Goal: Task Accomplishment & Management: Manage account settings

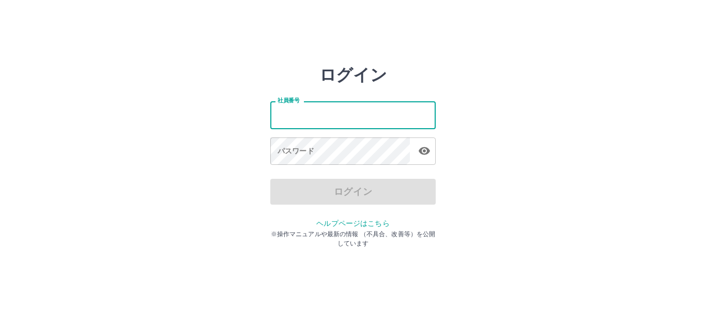
type input "*******"
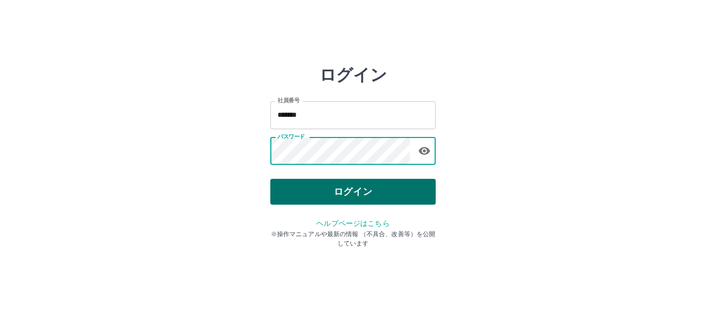
click at [380, 180] on button "ログイン" at bounding box center [352, 192] width 165 height 26
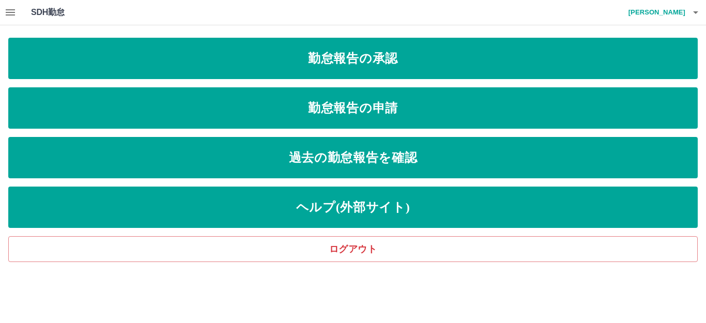
click at [357, 79] on div "勤怠報告の承認 勤怠報告の申請 過去の勤怠報告を確認 ヘルプ(外部サイト) ログアウト" at bounding box center [352, 150] width 689 height 224
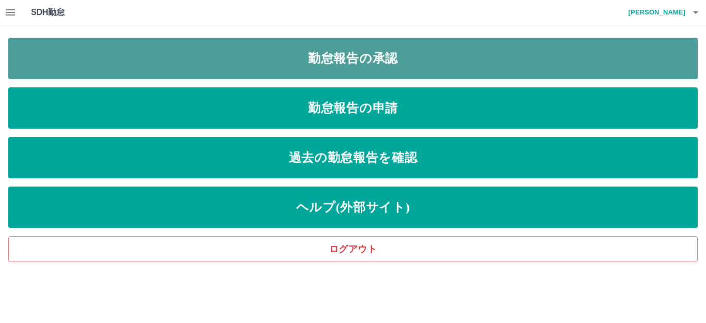
click at [360, 70] on link "勤怠報告の承認" at bounding box center [352, 58] width 689 height 41
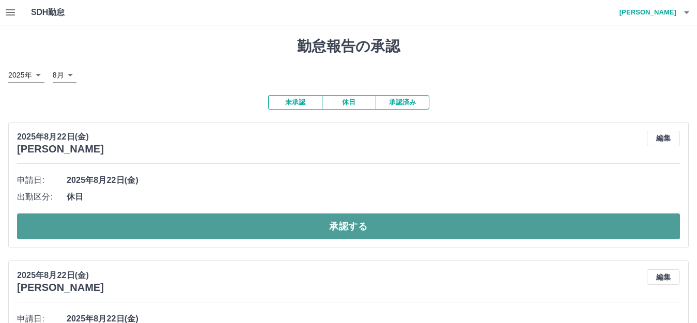
click at [106, 223] on button "承認する" at bounding box center [348, 226] width 663 height 26
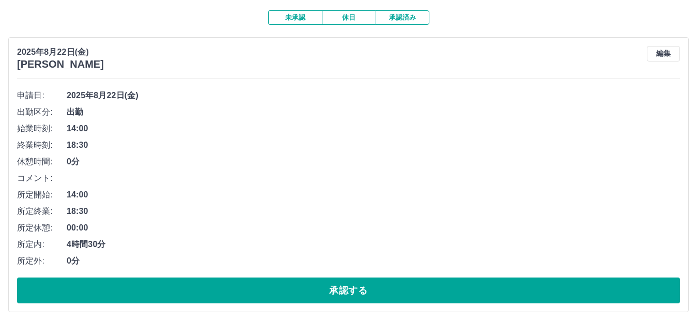
scroll to position [103, 0]
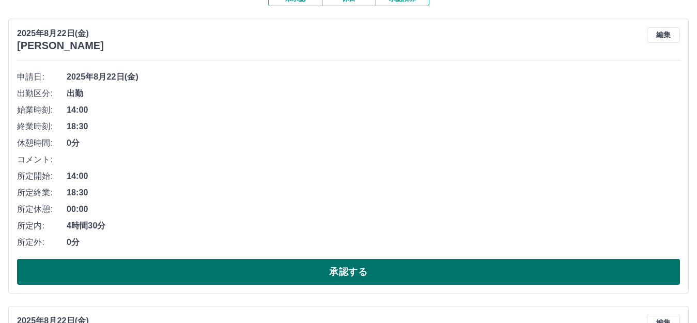
click at [140, 267] on button "承認する" at bounding box center [348, 272] width 663 height 26
click at [316, 265] on button "承認する" at bounding box center [348, 272] width 663 height 26
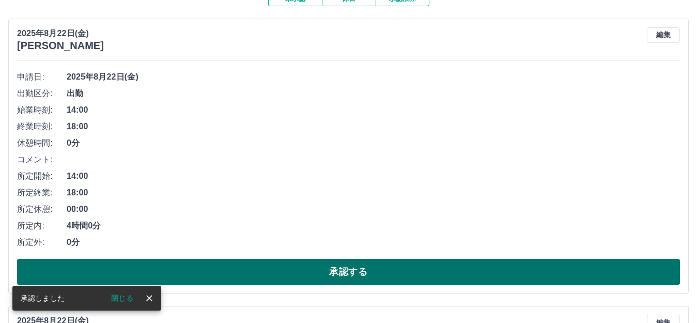
click at [360, 274] on button "承認する" at bounding box center [348, 272] width 663 height 26
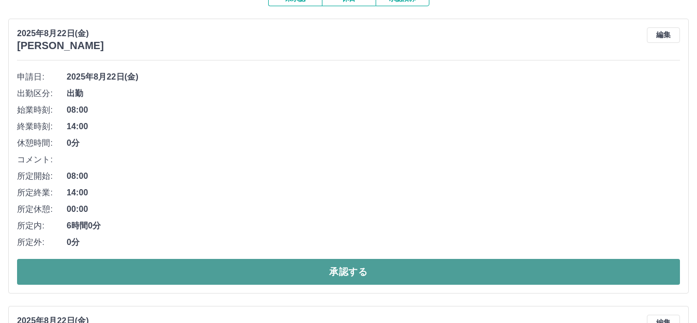
click at [339, 273] on button "承認する" at bounding box center [348, 272] width 663 height 26
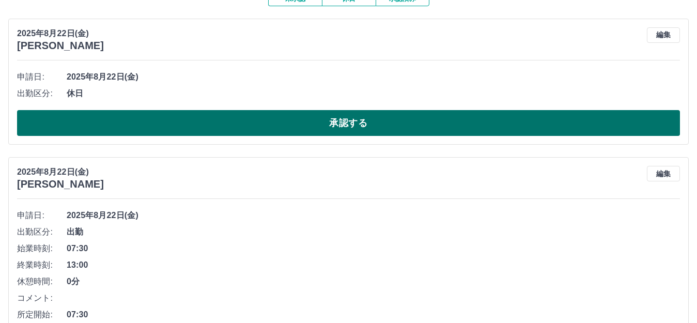
click at [236, 122] on button "承認する" at bounding box center [348, 123] width 663 height 26
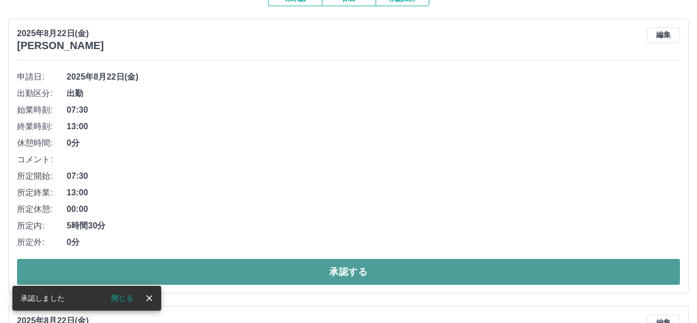
click at [324, 270] on button "承認する" at bounding box center [348, 272] width 663 height 26
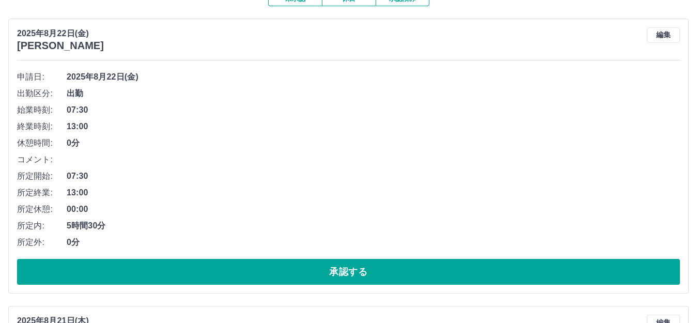
click at [324, 270] on button "承認する" at bounding box center [348, 272] width 663 height 26
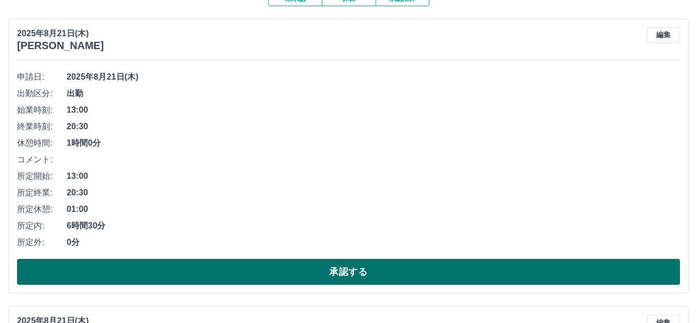
click at [298, 272] on button "承認する" at bounding box center [348, 272] width 663 height 26
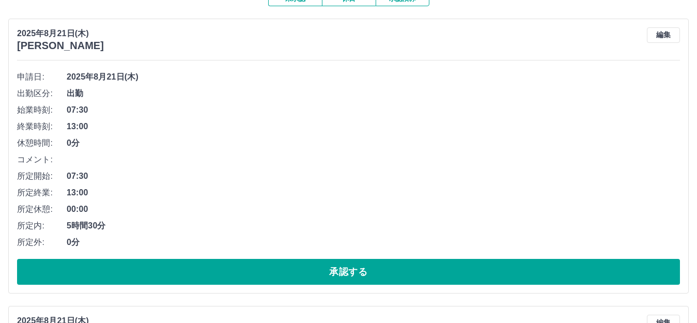
click at [298, 272] on button "承認する" at bounding box center [348, 272] width 663 height 26
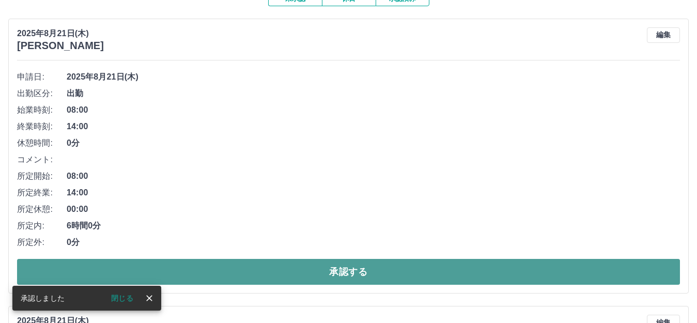
click at [278, 277] on button "承認する" at bounding box center [348, 272] width 663 height 26
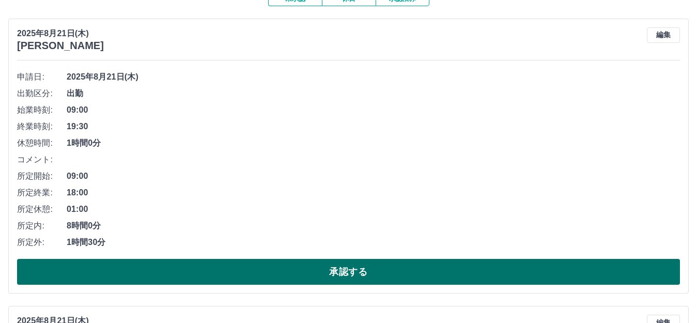
click at [197, 268] on button "承認する" at bounding box center [348, 272] width 663 height 26
click at [198, 267] on button "承認する" at bounding box center [348, 272] width 663 height 26
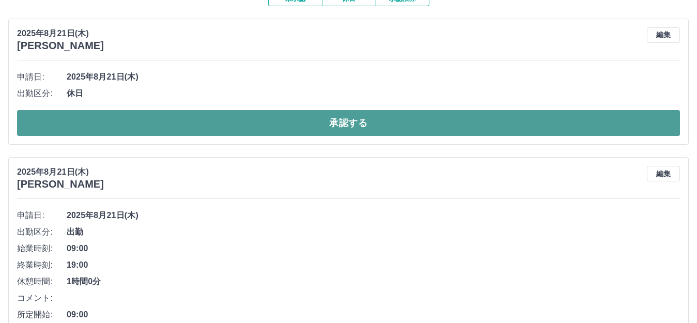
click at [161, 115] on button "承認する" at bounding box center [348, 123] width 663 height 26
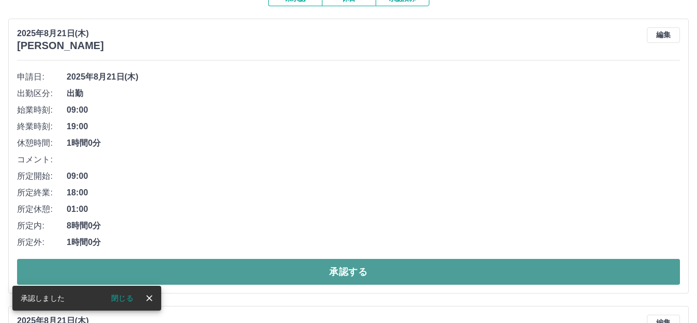
click at [235, 267] on button "承認する" at bounding box center [348, 272] width 663 height 26
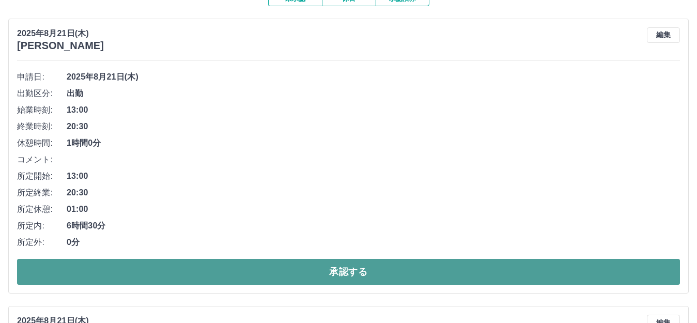
click at [187, 269] on button "承認する" at bounding box center [348, 272] width 663 height 26
click at [146, 271] on button "承認する" at bounding box center [348, 272] width 663 height 26
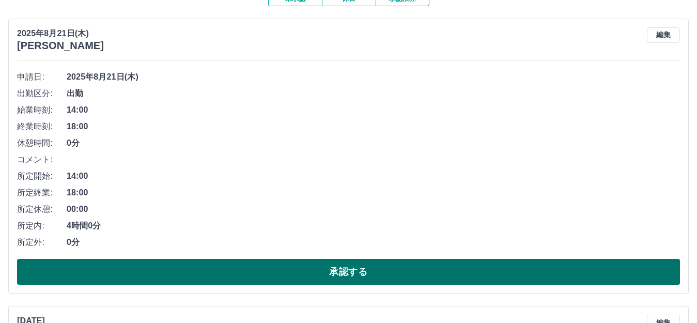
click at [162, 274] on button "承認する" at bounding box center [348, 272] width 663 height 26
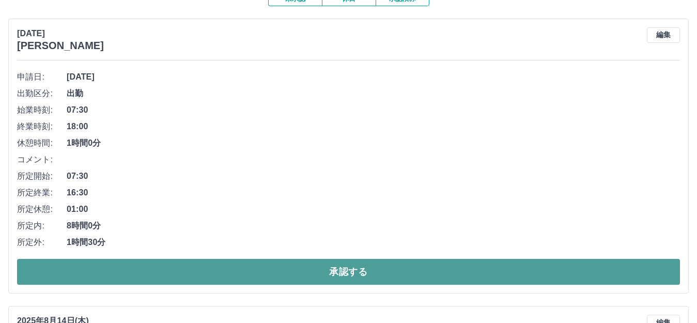
click at [296, 271] on button "承認する" at bounding box center [348, 272] width 663 height 26
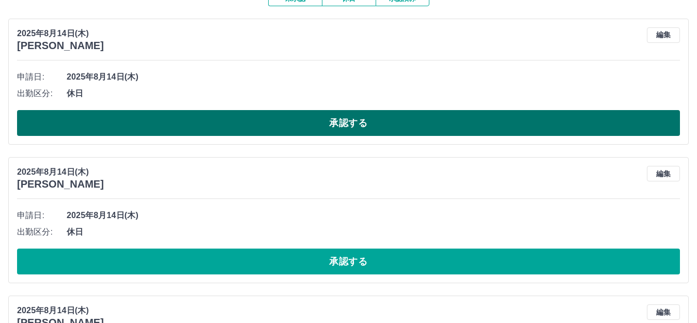
click at [226, 124] on button "承認する" at bounding box center [348, 123] width 663 height 26
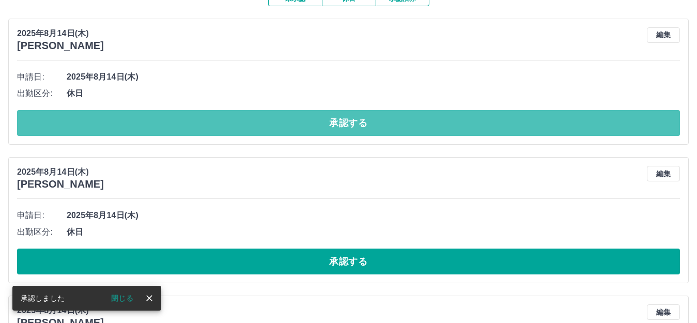
click at [222, 124] on button "承認する" at bounding box center [348, 123] width 663 height 26
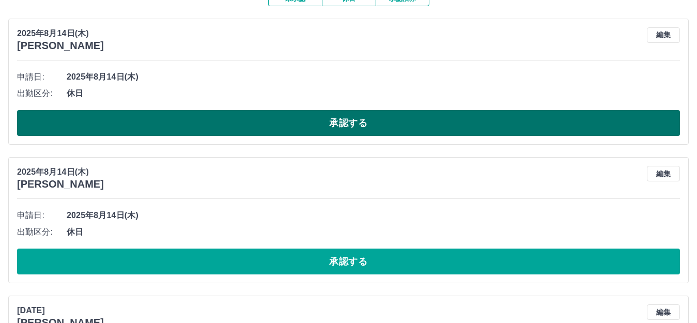
click at [233, 117] on button "承認する" at bounding box center [348, 123] width 663 height 26
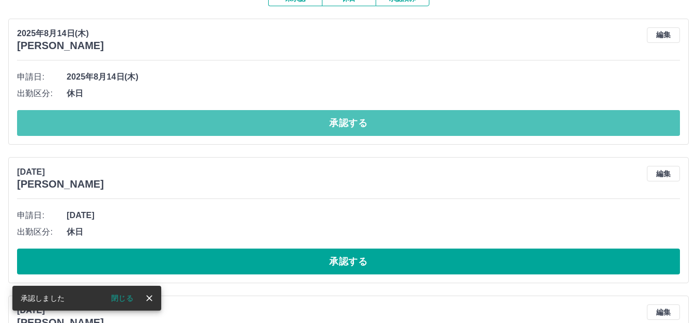
click at [233, 118] on button "承認する" at bounding box center [348, 123] width 663 height 26
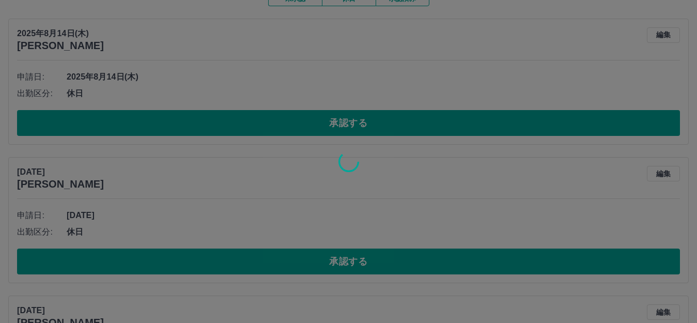
scroll to position [77, 0]
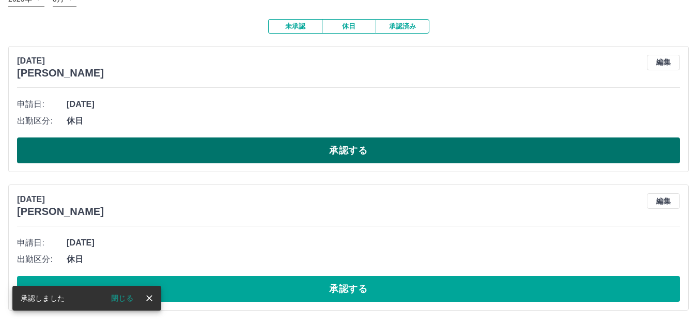
click at [239, 146] on button "承認する" at bounding box center [348, 150] width 663 height 26
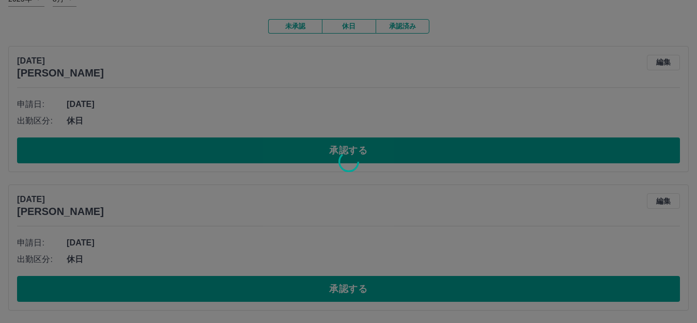
scroll to position [0, 0]
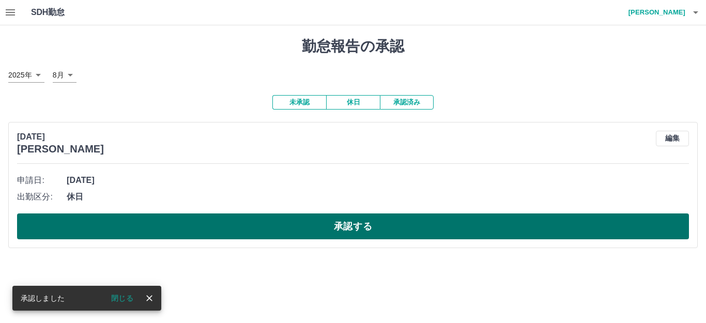
click at [284, 217] on button "承認する" at bounding box center [353, 226] width 672 height 26
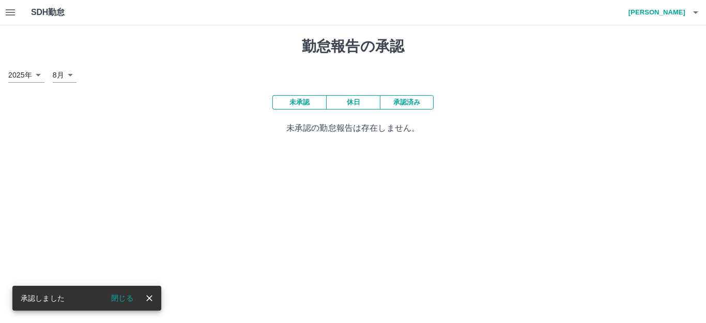
click at [400, 103] on button "承認済み" at bounding box center [407, 102] width 54 height 14
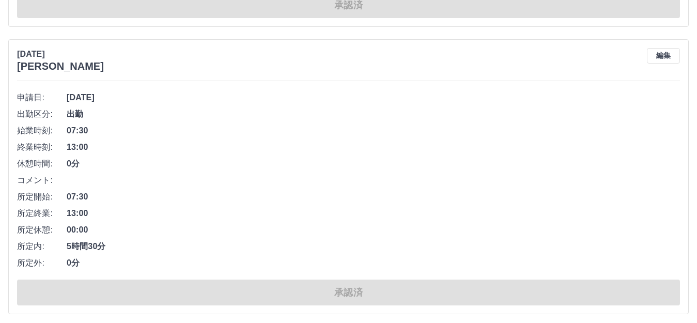
scroll to position [6381, 0]
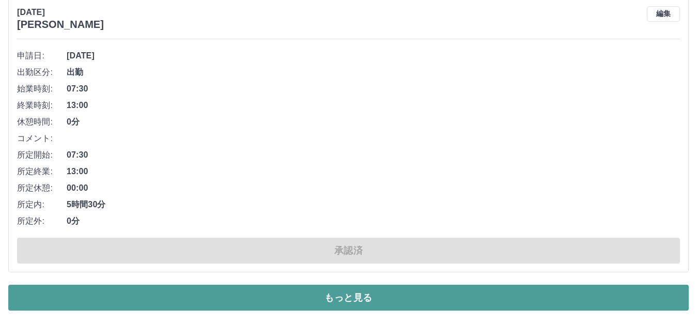
click at [241, 296] on button "もっと見る" at bounding box center [348, 298] width 681 height 26
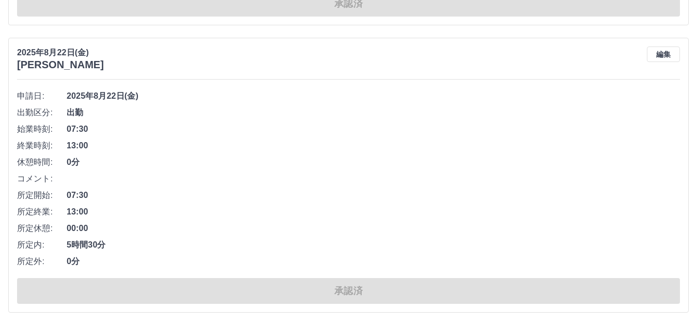
scroll to position [2480, 0]
